Goal: Task Accomplishment & Management: Manage account settings

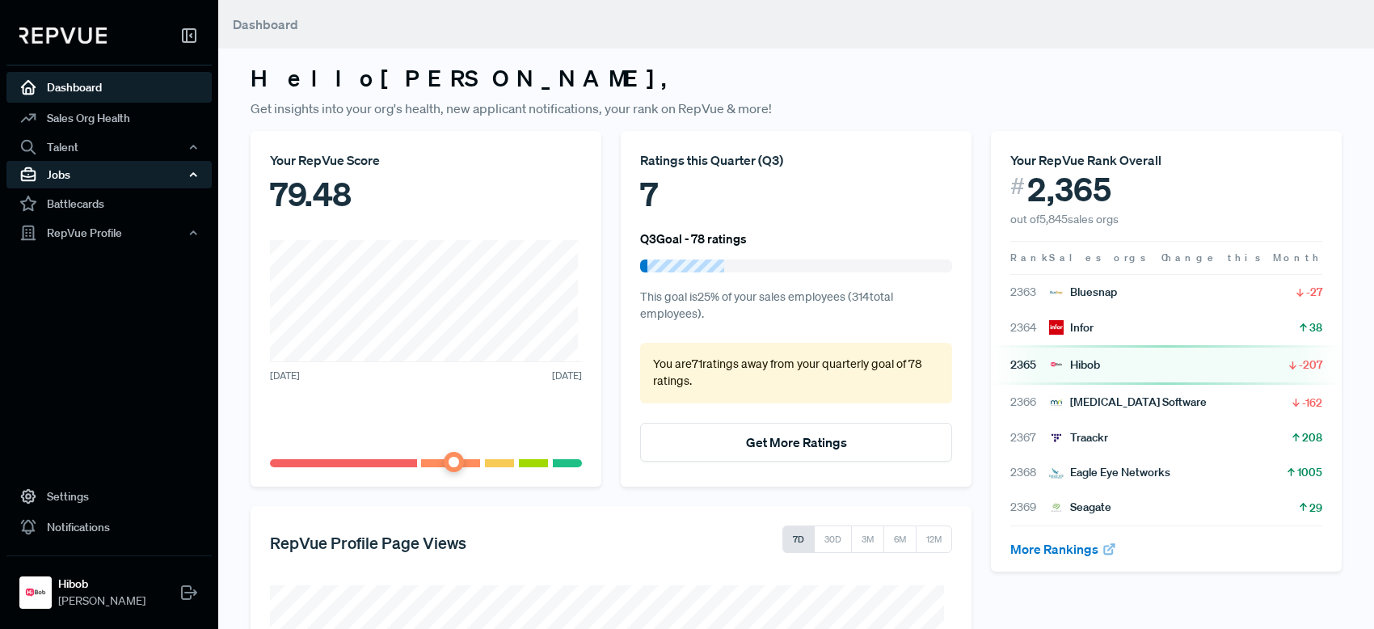
click at [115, 175] on div "Jobs" at bounding box center [108, 174] width 205 height 27
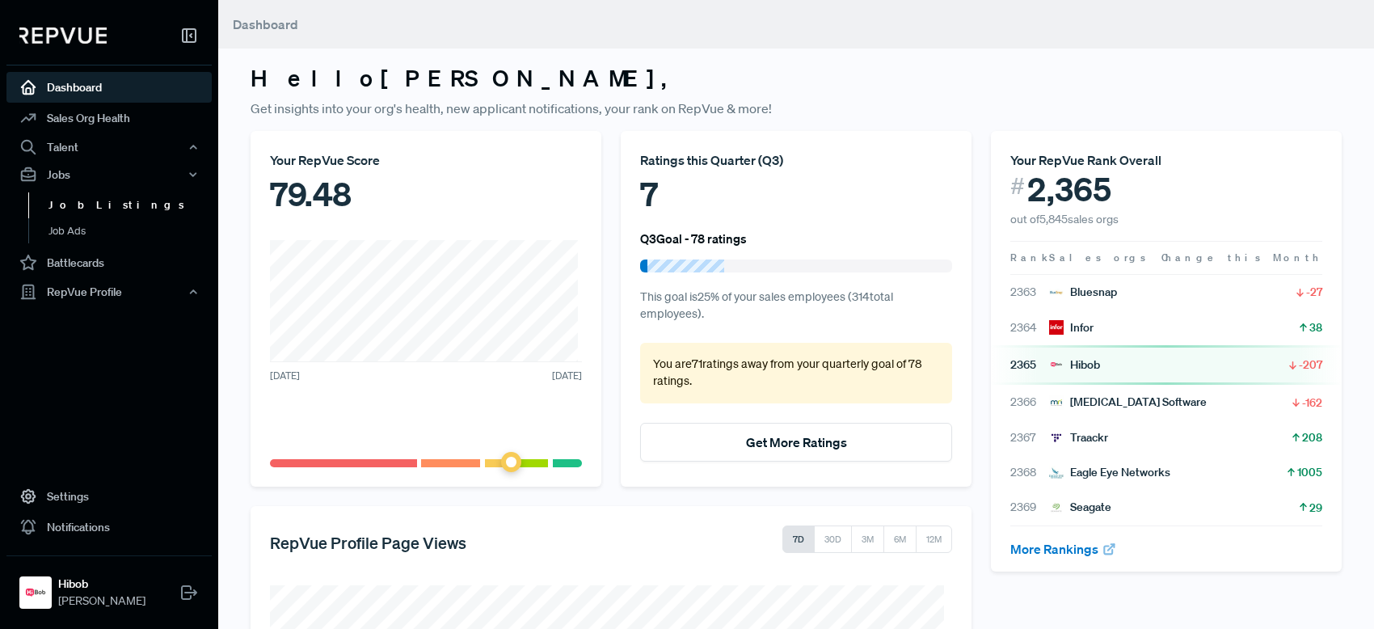
click at [76, 211] on link "Job Listings" at bounding box center [130, 205] width 205 height 26
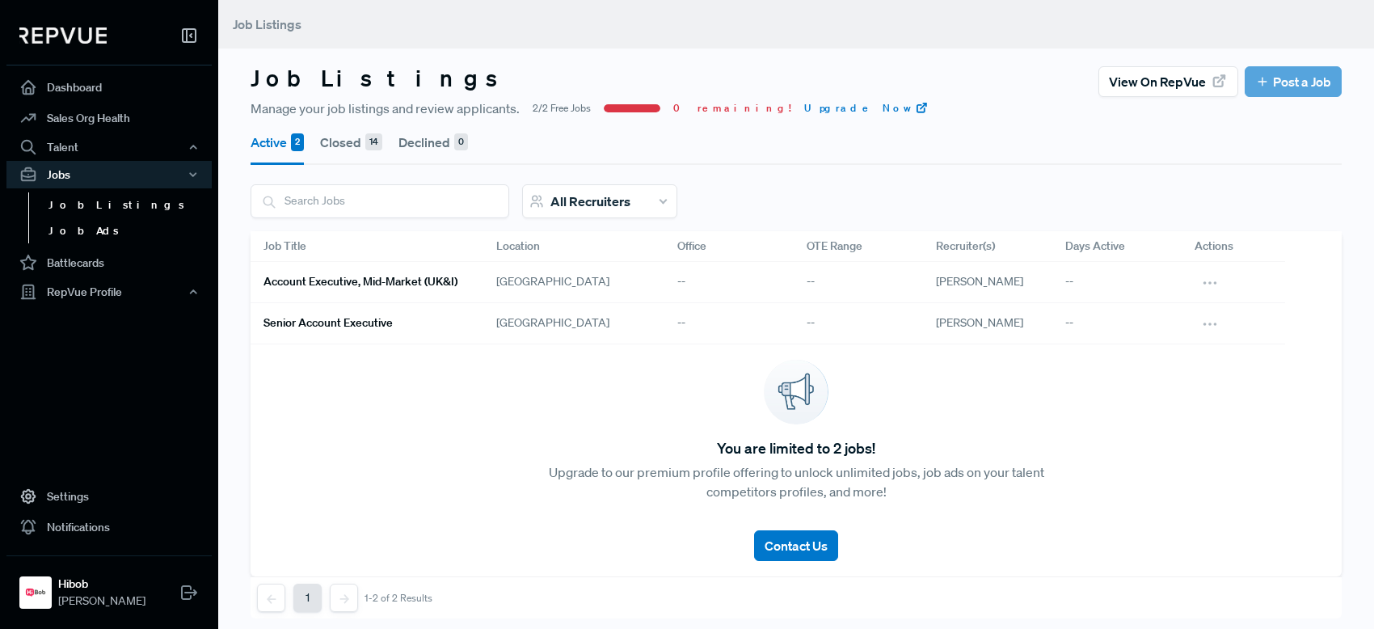
click at [95, 222] on link "Job Ads" at bounding box center [130, 231] width 205 height 26
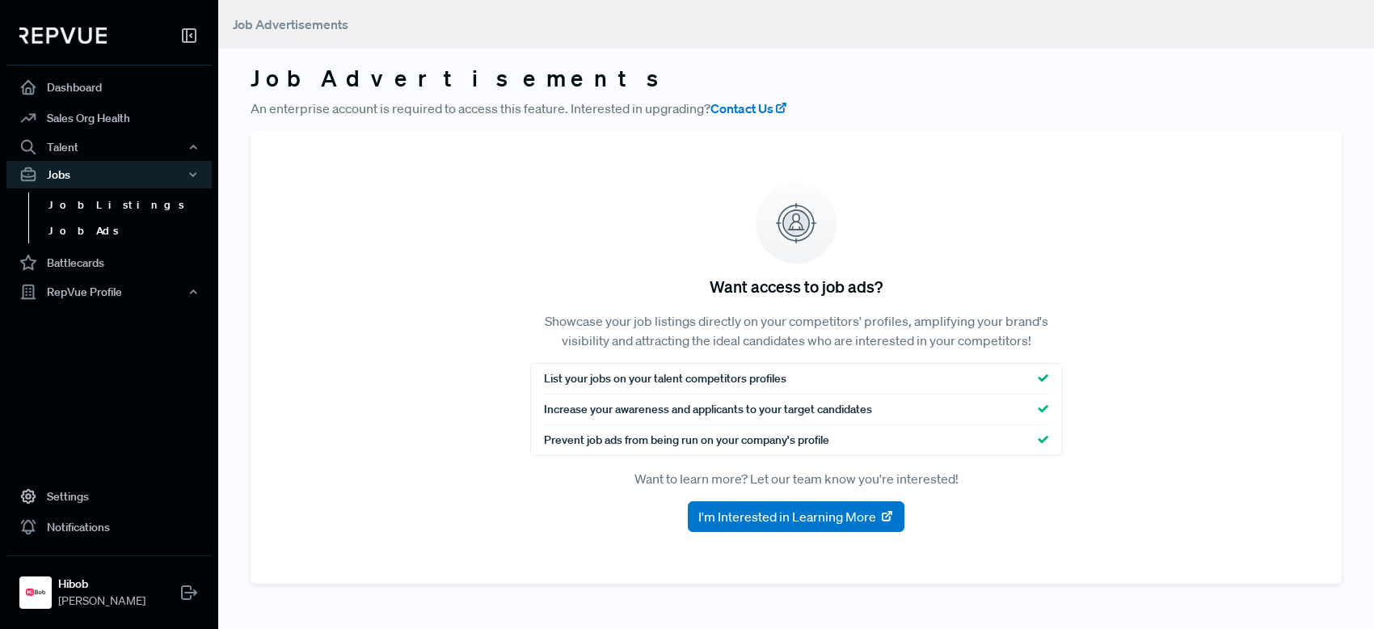
click at [118, 199] on link "Job Listings" at bounding box center [130, 205] width 205 height 26
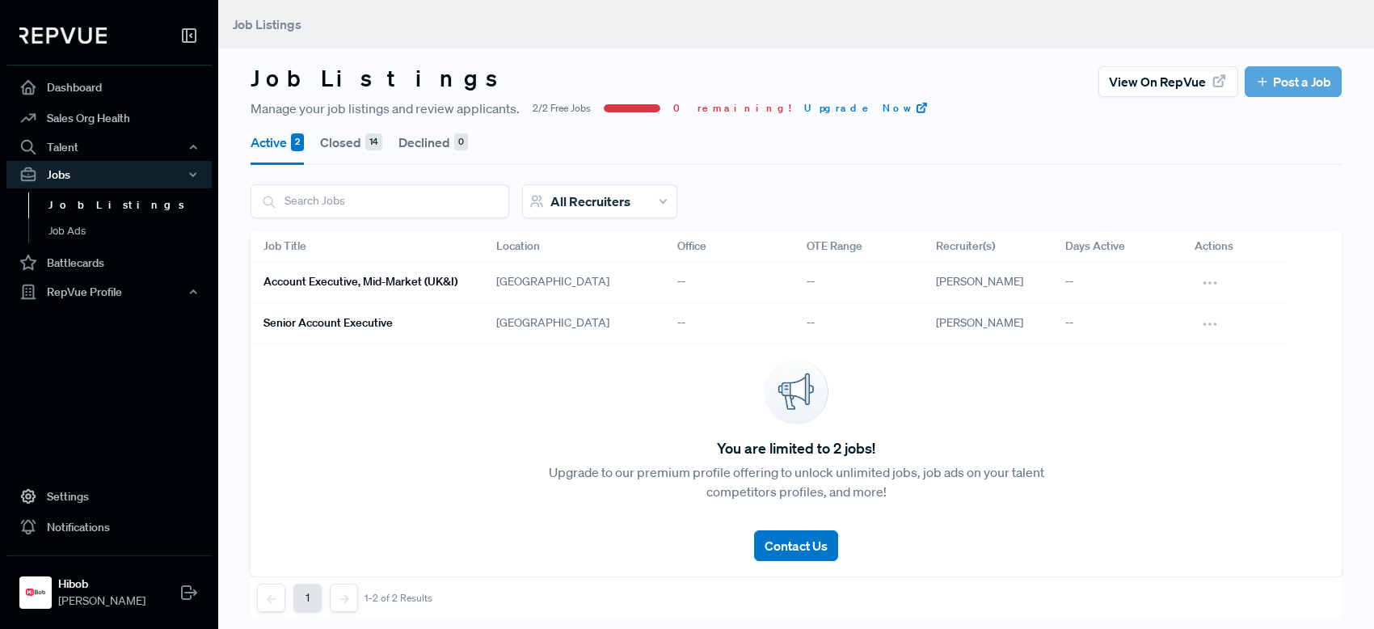
click at [412, 274] on link "Account Executive, Mid-market (UK&I)" at bounding box center [361, 281] width 194 height 27
click at [389, 336] on link "Senior Account Executive" at bounding box center [361, 323] width 194 height 27
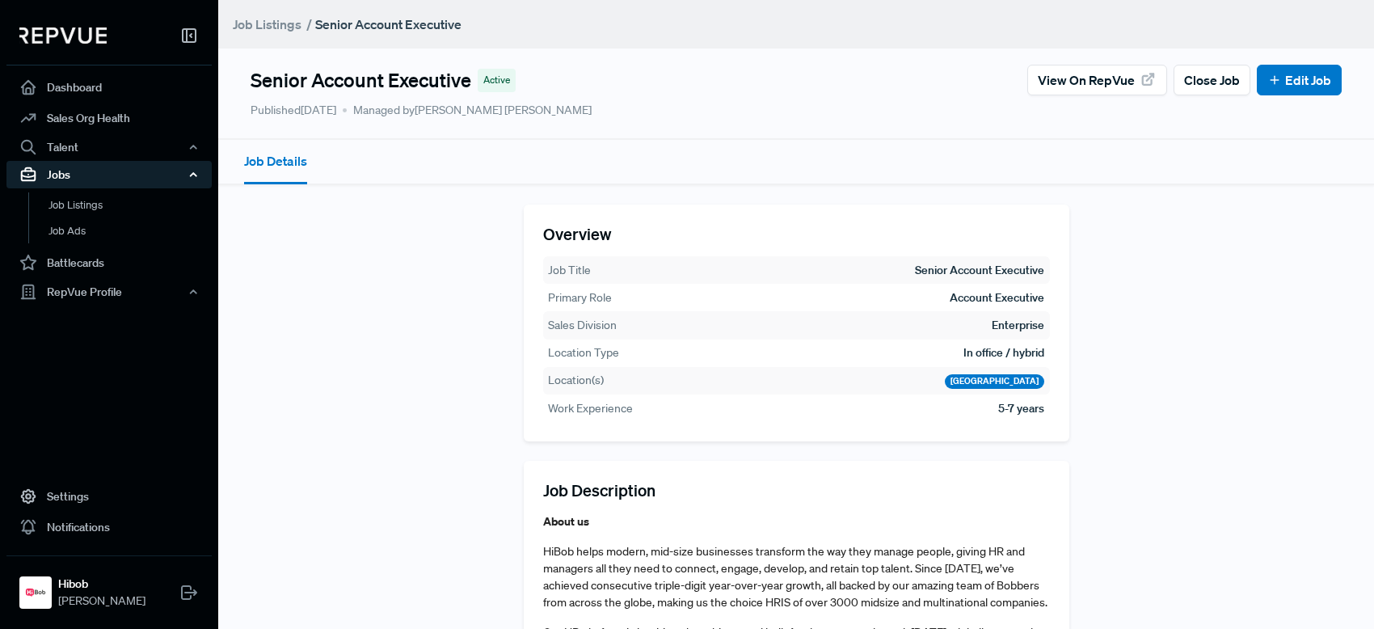
click at [74, 173] on div "Jobs" at bounding box center [108, 174] width 205 height 27
click at [70, 199] on link "Job Listings" at bounding box center [130, 205] width 205 height 26
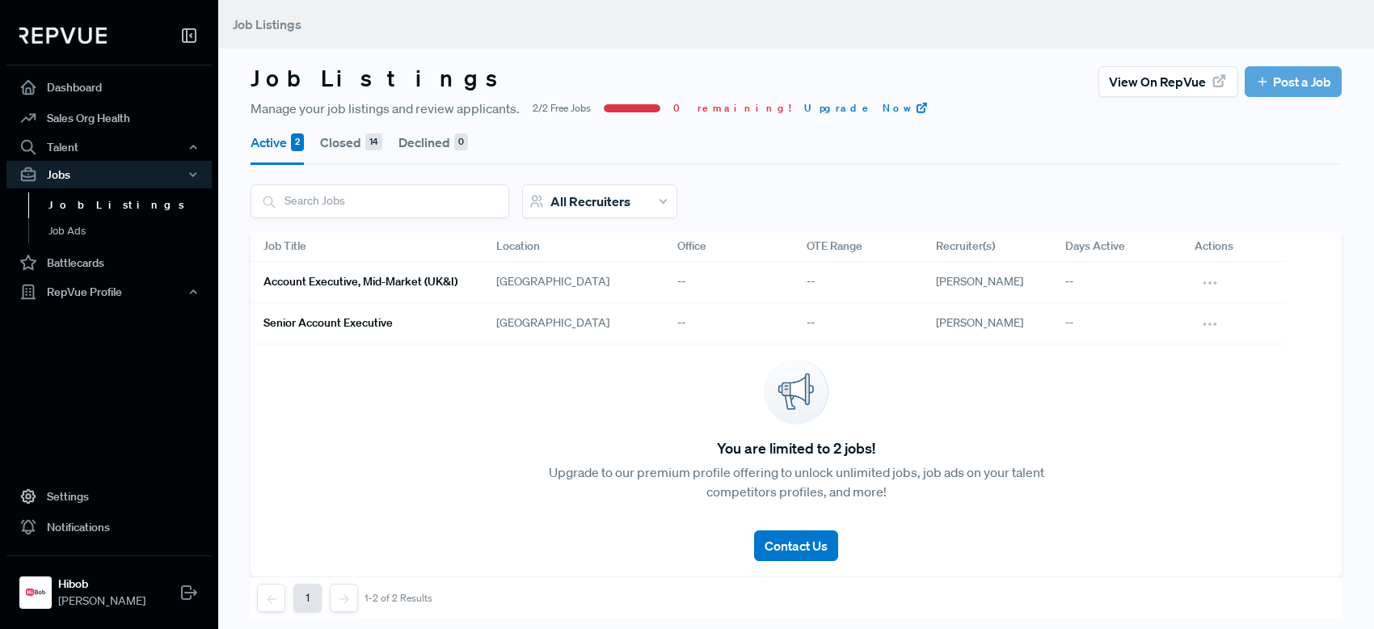
scroll to position [15, 0]
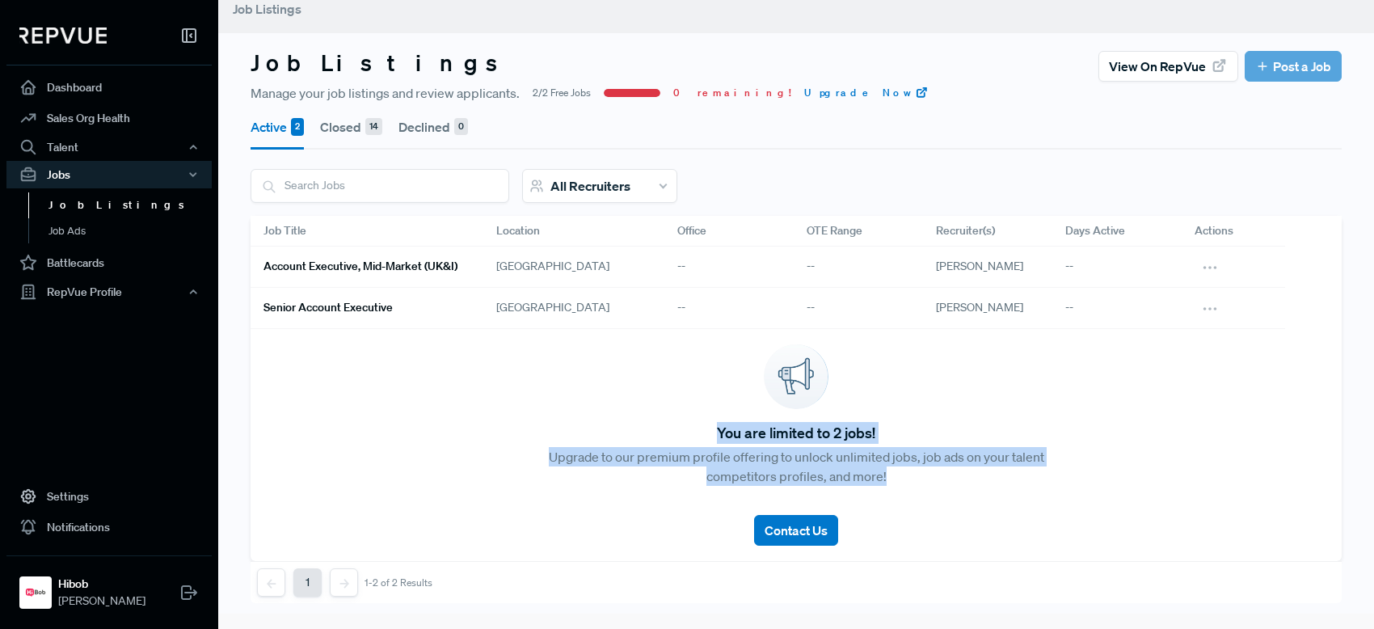
drag, startPoint x: 817, startPoint y: 435, endPoint x: 943, endPoint y: 474, distance: 132.0
click at [943, 474] on div "You are limited to 2 jobs! Upgrade to our premium profile offering to unlock un…" at bounding box center [796, 445] width 1091 height 233
click at [945, 474] on p "Upgrade to our premium profile offering to unlock unlimited jobs, job ads on yo…" at bounding box center [797, 466] width 546 height 39
drag, startPoint x: 923, startPoint y: 475, endPoint x: 693, endPoint y: 458, distance: 231.0
click at [692, 459] on p "Upgrade to our premium profile offering to unlock unlimited jobs, job ads on yo…" at bounding box center [797, 466] width 546 height 39
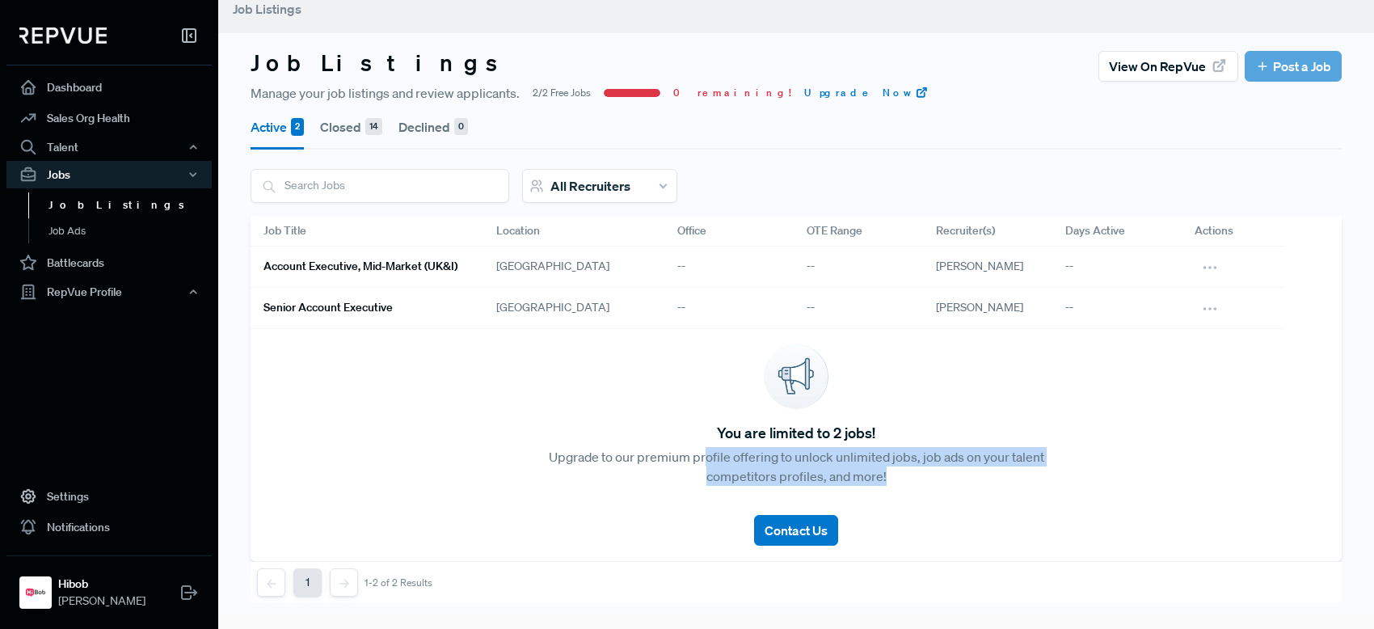
drag, startPoint x: 694, startPoint y: 458, endPoint x: 707, endPoint y: 450, distance: 15.7
click at [694, 458] on p "Upgrade to our premium profile offering to unlock unlimited jobs, job ads on yo…" at bounding box center [797, 466] width 546 height 39
click at [859, 445] on div "You are limited to 2 jobs! Upgrade to our premium profile offering to unlock un…" at bounding box center [796, 445] width 1091 height 233
click at [458, 269] on div "Account Executive, Mid-market (UK&I)" at bounding box center [367, 267] width 233 height 41
click at [397, 266] on h6 "Account Executive, Mid-market (UK&I)" at bounding box center [361, 267] width 194 height 14
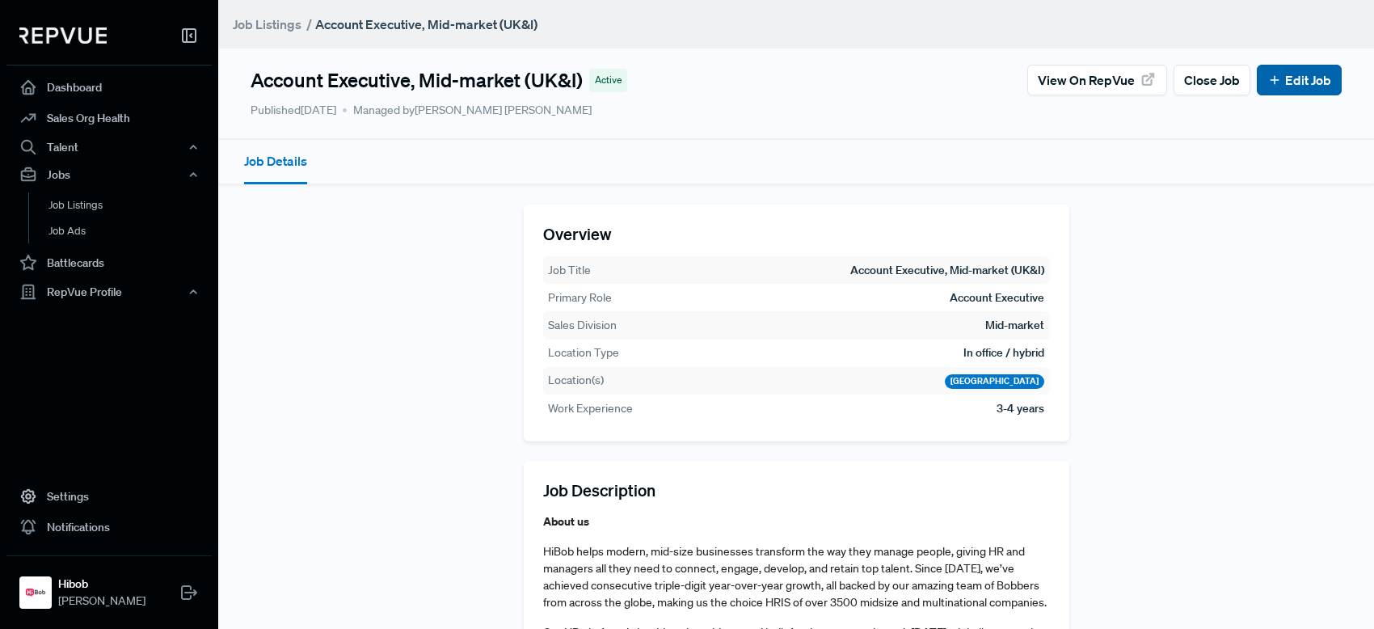
click at [1272, 86] on link "Edit Job" at bounding box center [1300, 79] width 64 height 19
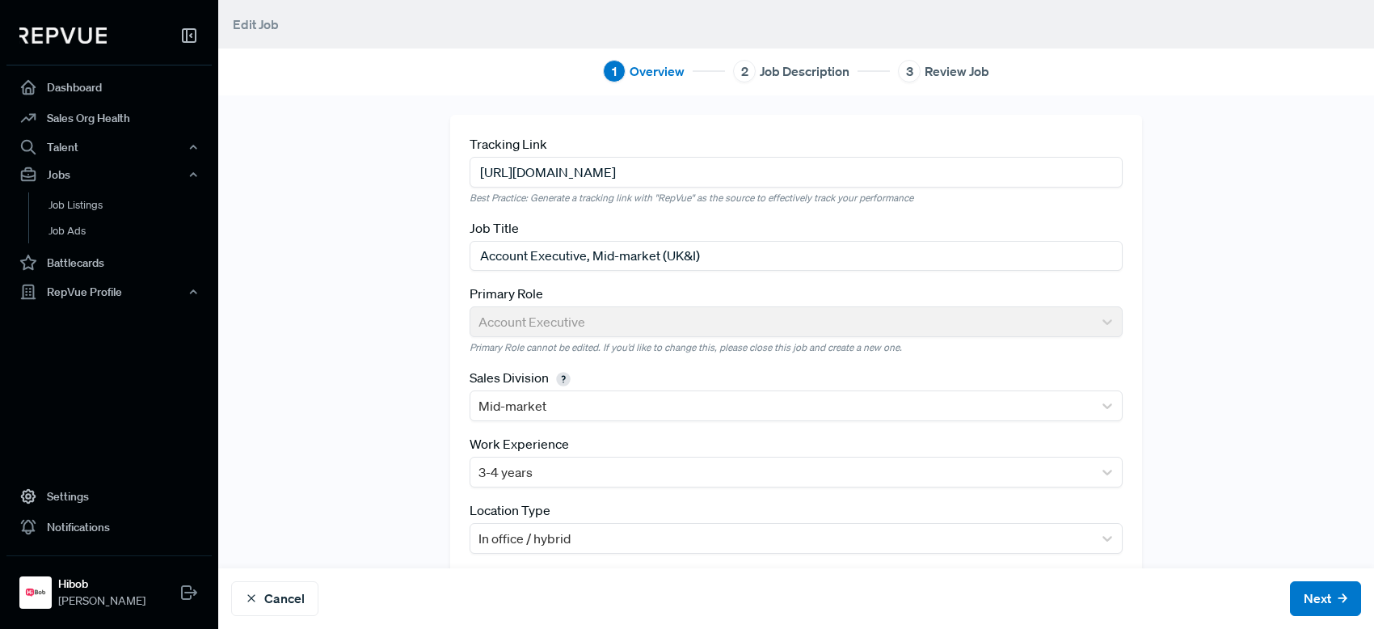
click at [785, 177] on input "[URL][DOMAIN_NAME]" at bounding box center [796, 172] width 653 height 30
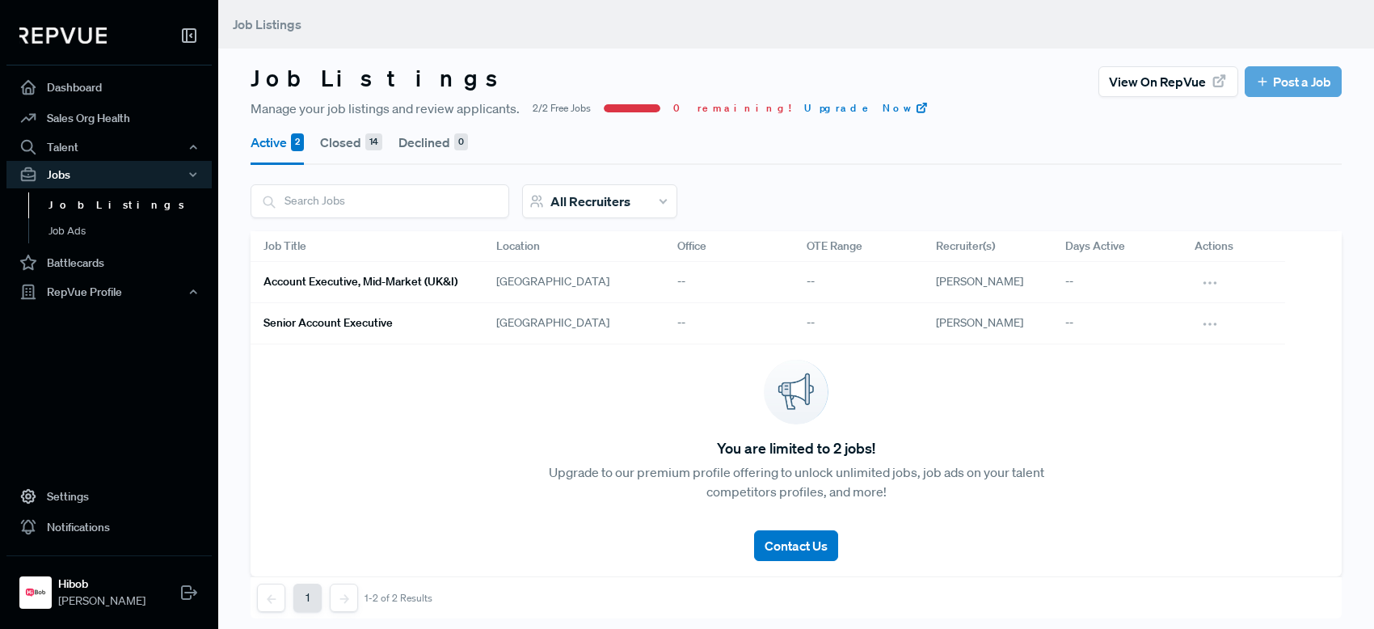
click at [339, 332] on link "Senior Account Executive" at bounding box center [361, 323] width 194 height 27
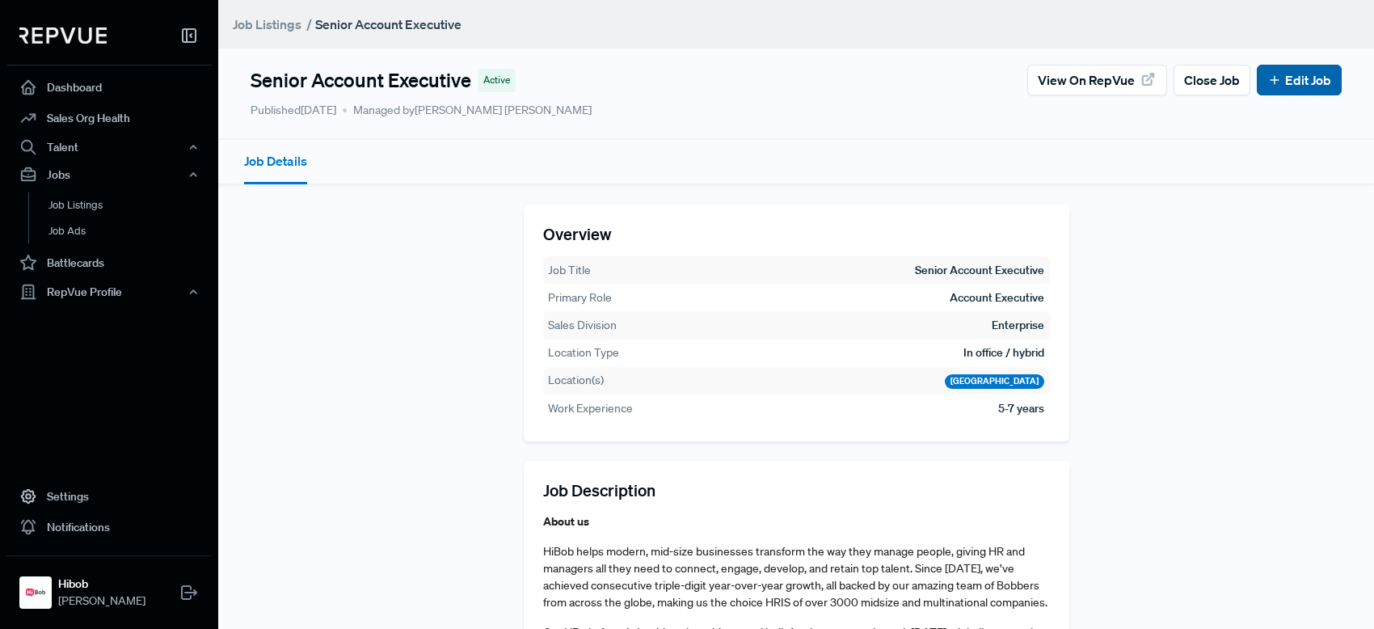
click at [1281, 87] on link "Edit Job" at bounding box center [1300, 79] width 64 height 19
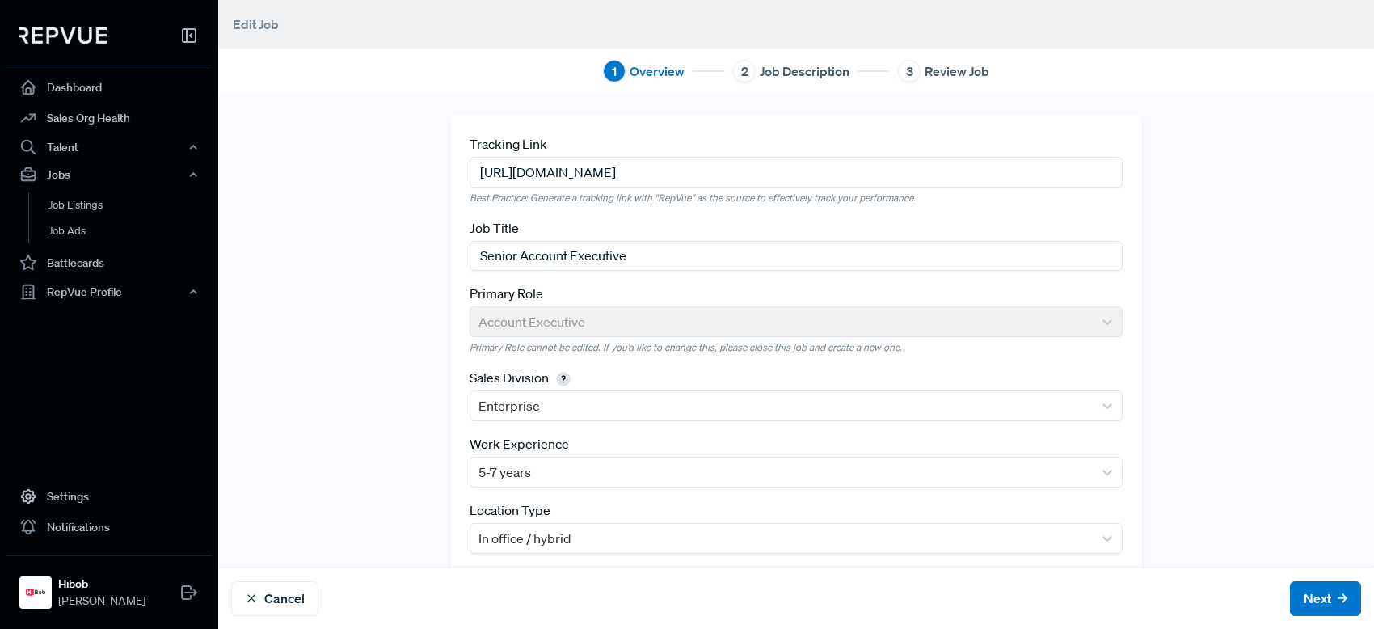
click at [810, 164] on input "[URL][DOMAIN_NAME]" at bounding box center [796, 172] width 653 height 30
click at [809, 164] on input "[URL][DOMAIN_NAME]" at bounding box center [796, 172] width 653 height 30
click at [808, 164] on input "[URL][DOMAIN_NAME]" at bounding box center [796, 172] width 653 height 30
click at [804, 165] on input "[URL][DOMAIN_NAME]" at bounding box center [796, 172] width 653 height 30
click at [803, 166] on input "[URL][DOMAIN_NAME]" at bounding box center [796, 172] width 653 height 30
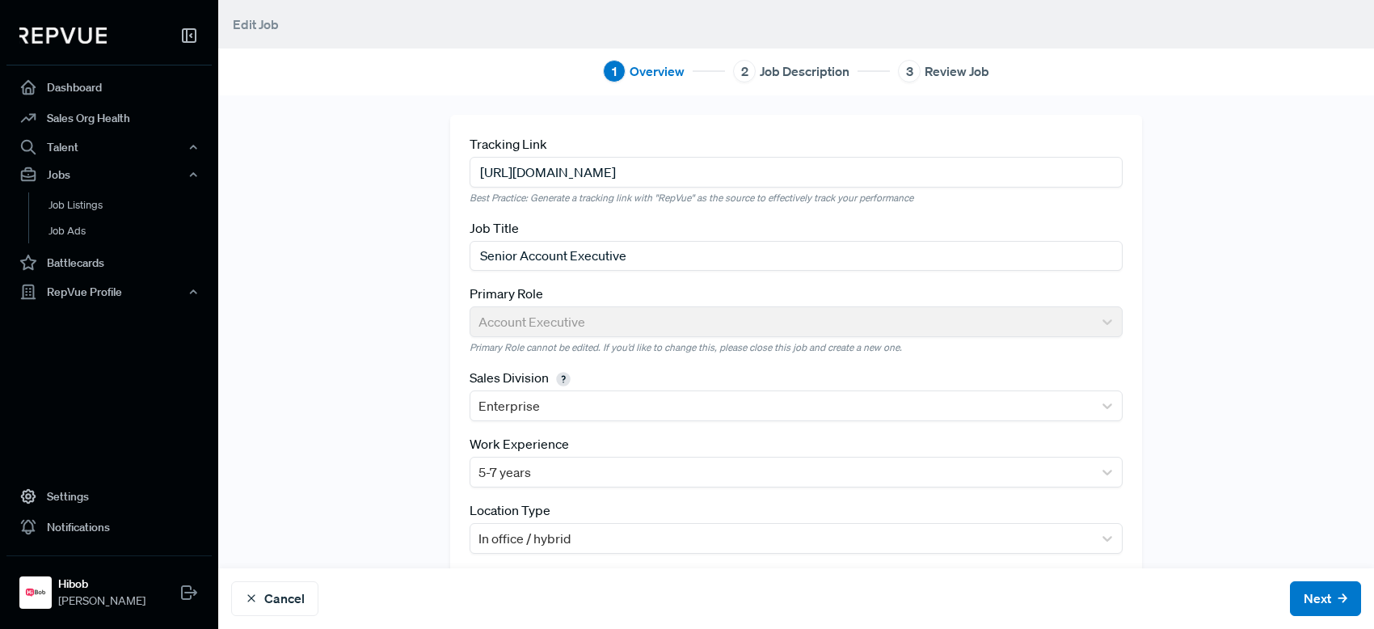
click at [802, 166] on input "[URL][DOMAIN_NAME]" at bounding box center [796, 172] width 653 height 30
click at [800, 166] on input "[URL][DOMAIN_NAME]" at bounding box center [796, 172] width 653 height 30
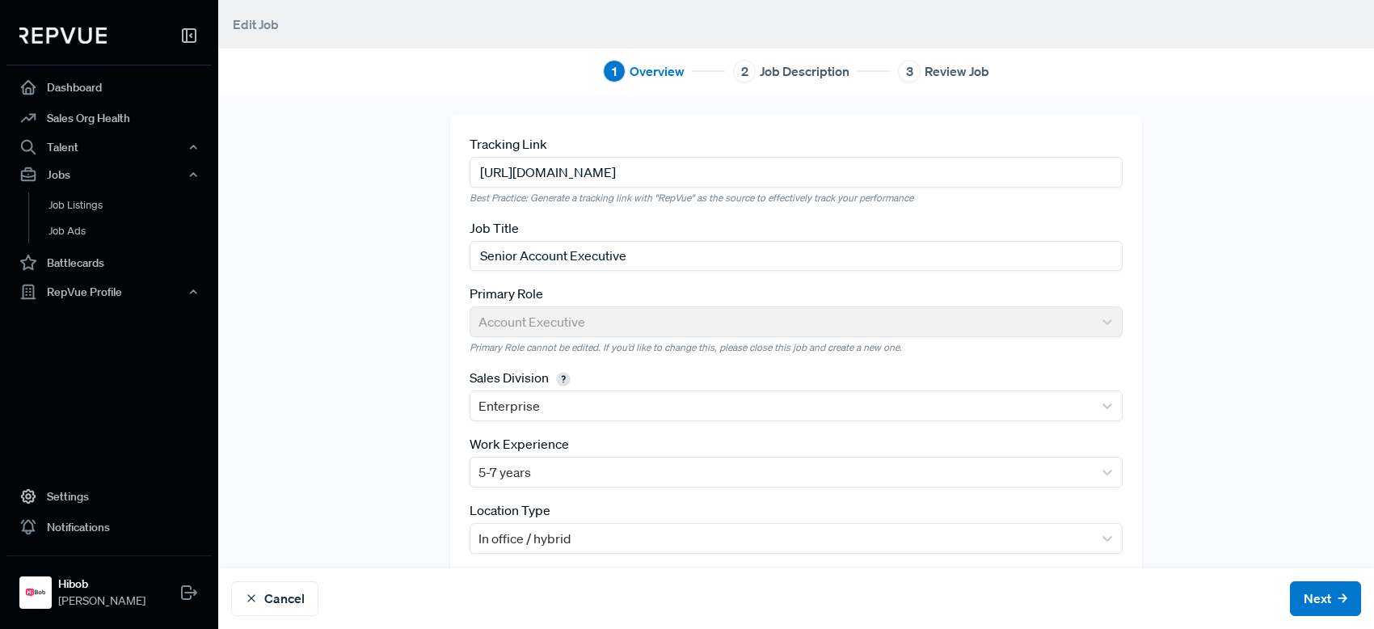
click at [800, 166] on input "[URL][DOMAIN_NAME]" at bounding box center [796, 172] width 653 height 30
click at [798, 166] on input "[URL][DOMAIN_NAME]" at bounding box center [796, 172] width 653 height 30
